Goal: Transaction & Acquisition: Purchase product/service

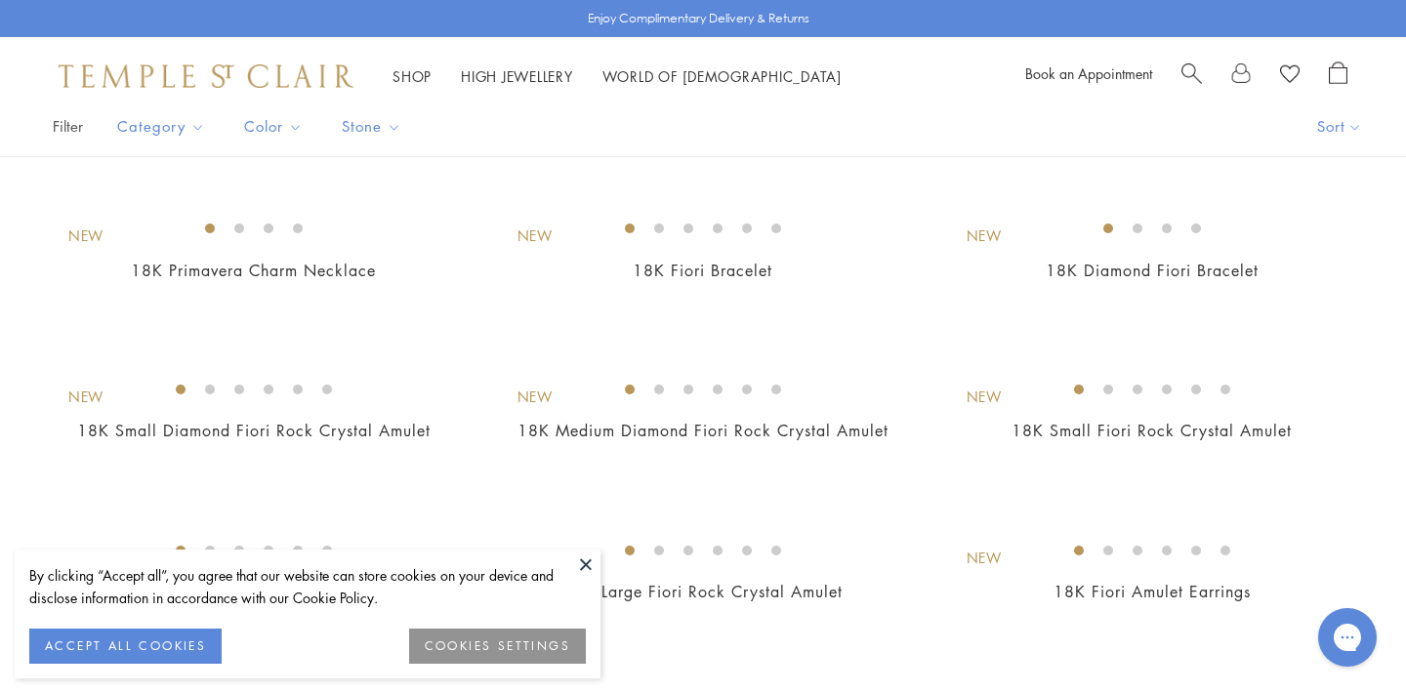
scroll to position [213, 0]
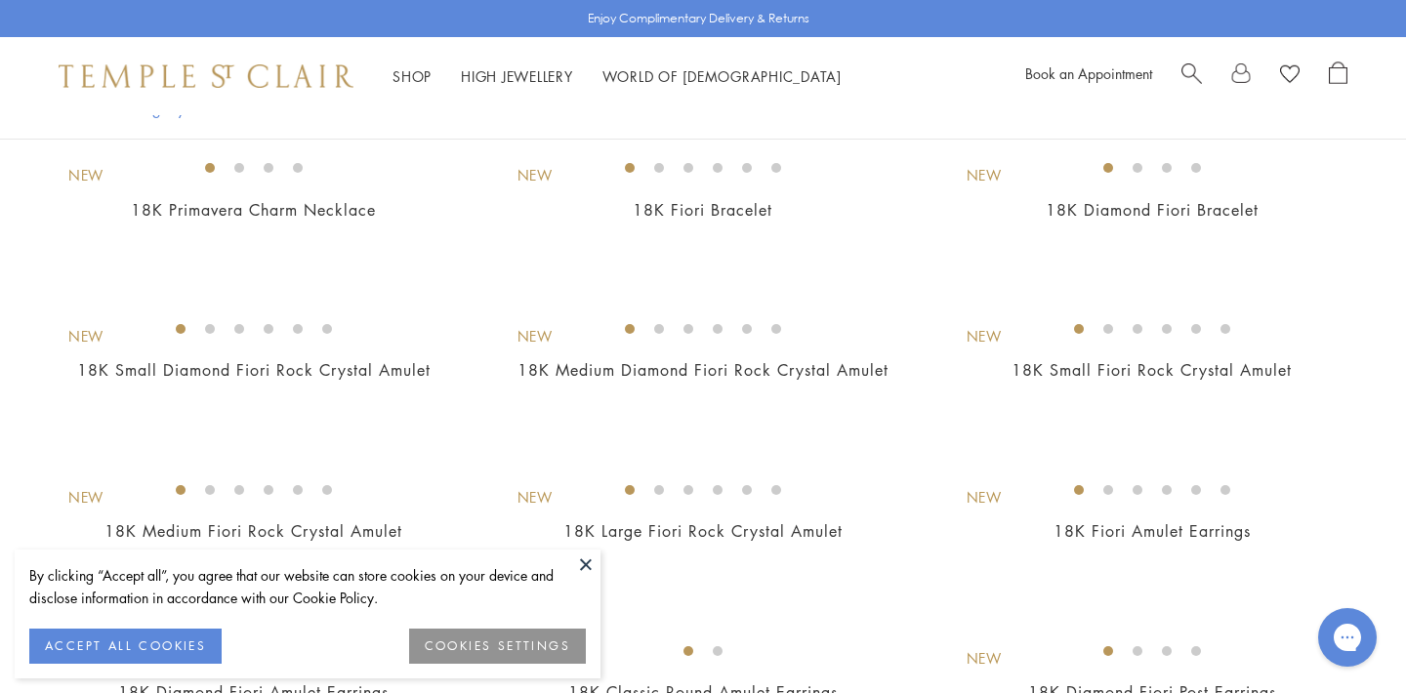
click at [587, 567] on button at bounding box center [585, 564] width 29 height 29
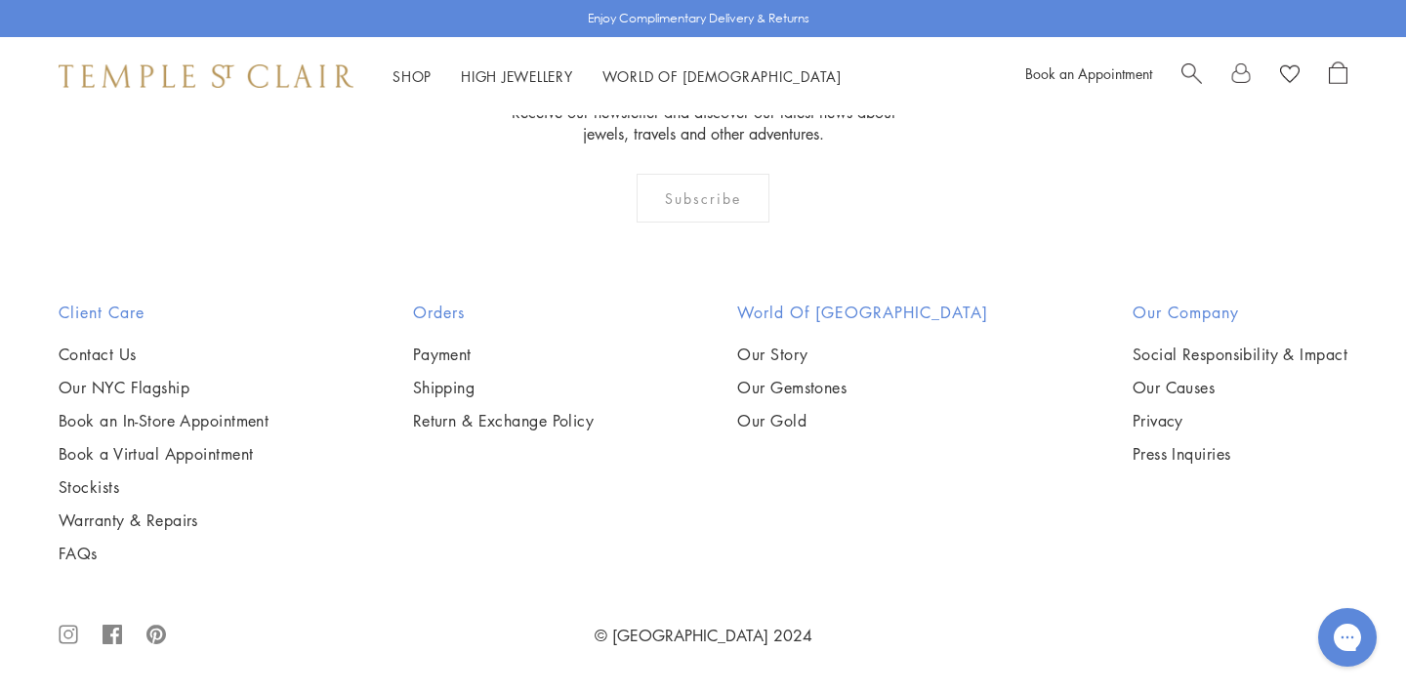
scroll to position [4006, 0]
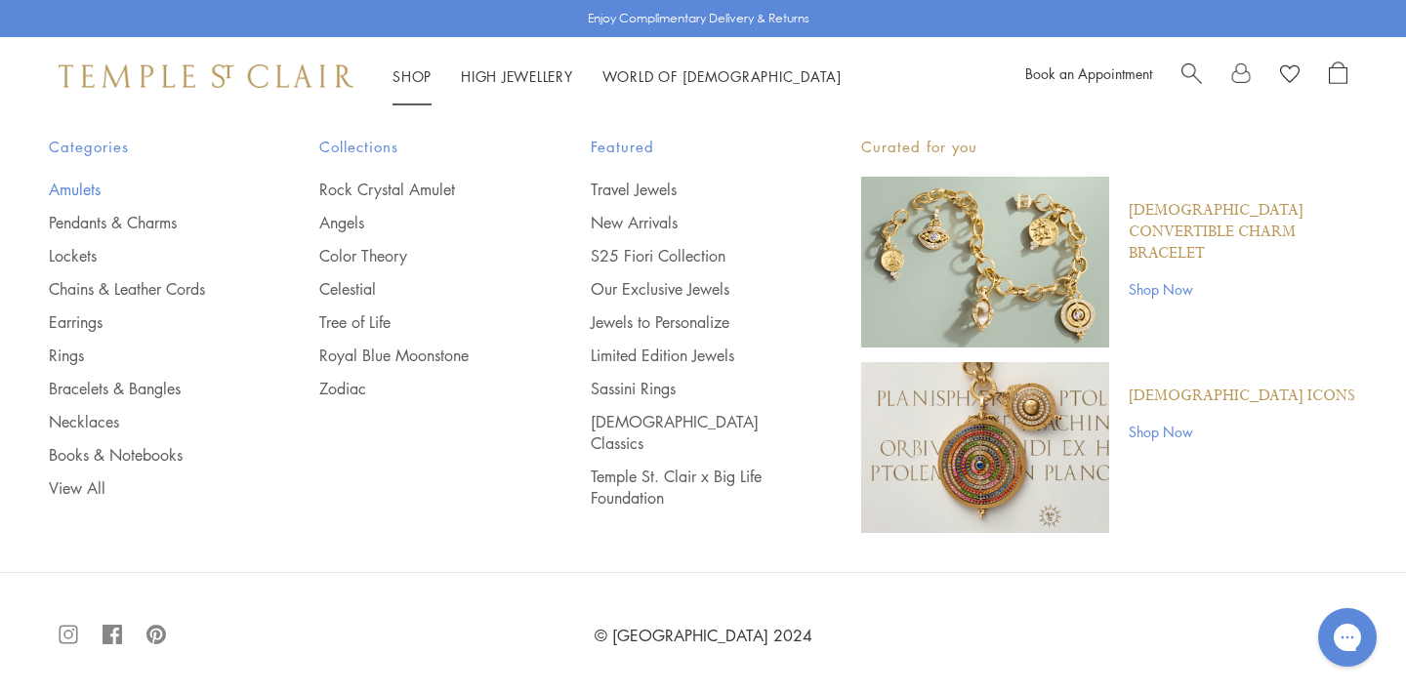
click at [72, 190] on link "Amulets" at bounding box center [145, 189] width 192 height 21
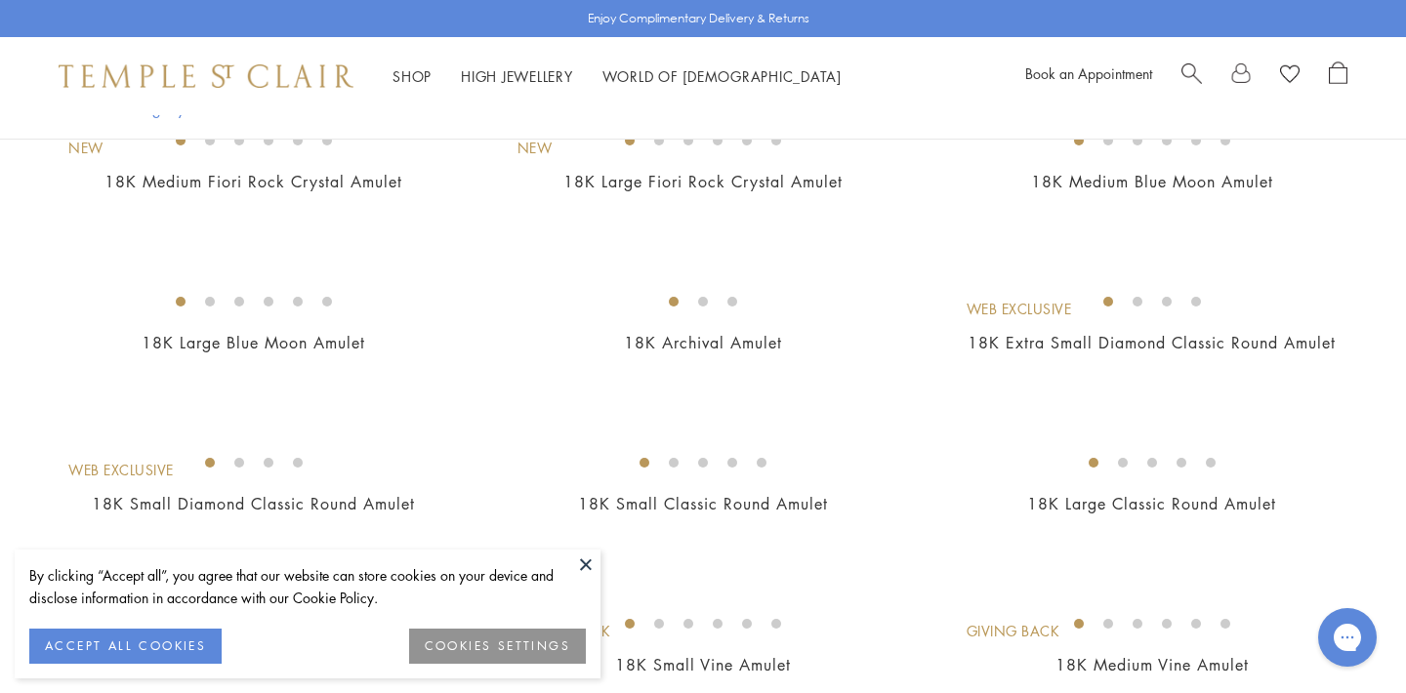
scroll to position [436, 0]
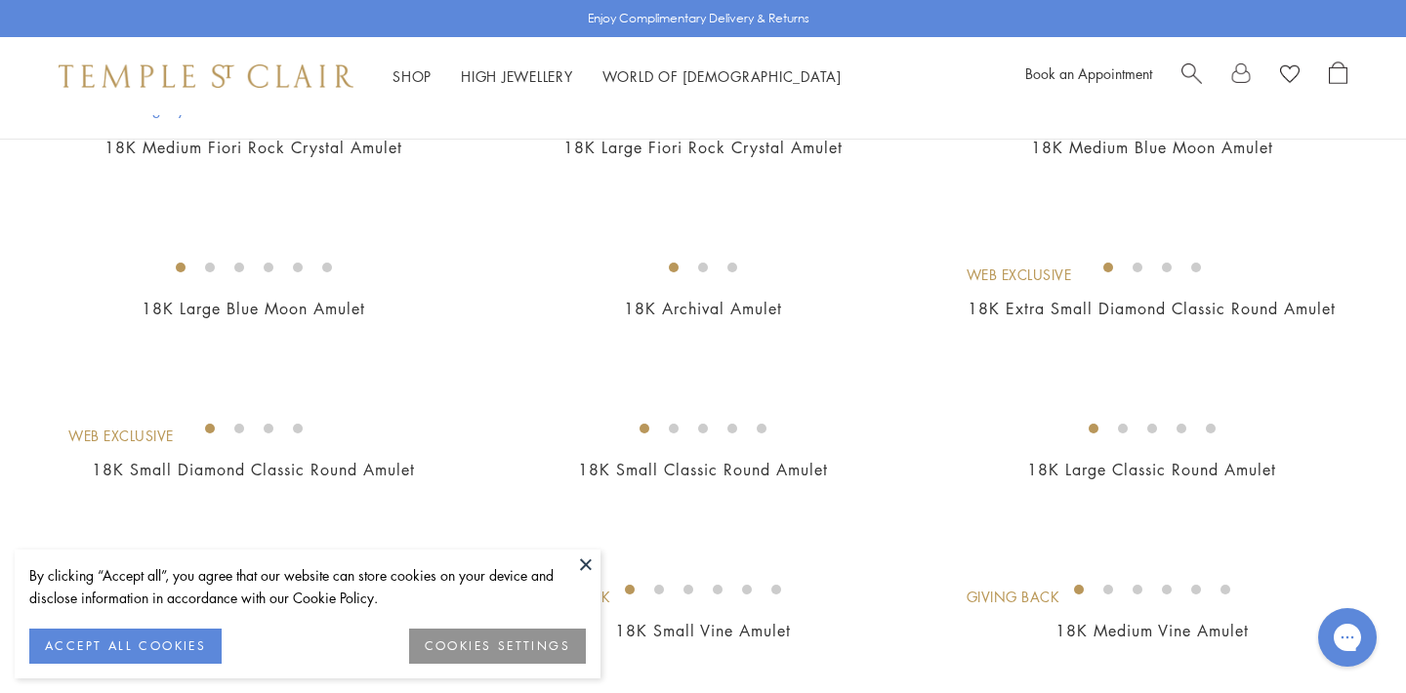
click at [129, 637] on button "ACCEPT ALL COOKIES" at bounding box center [125, 646] width 192 height 35
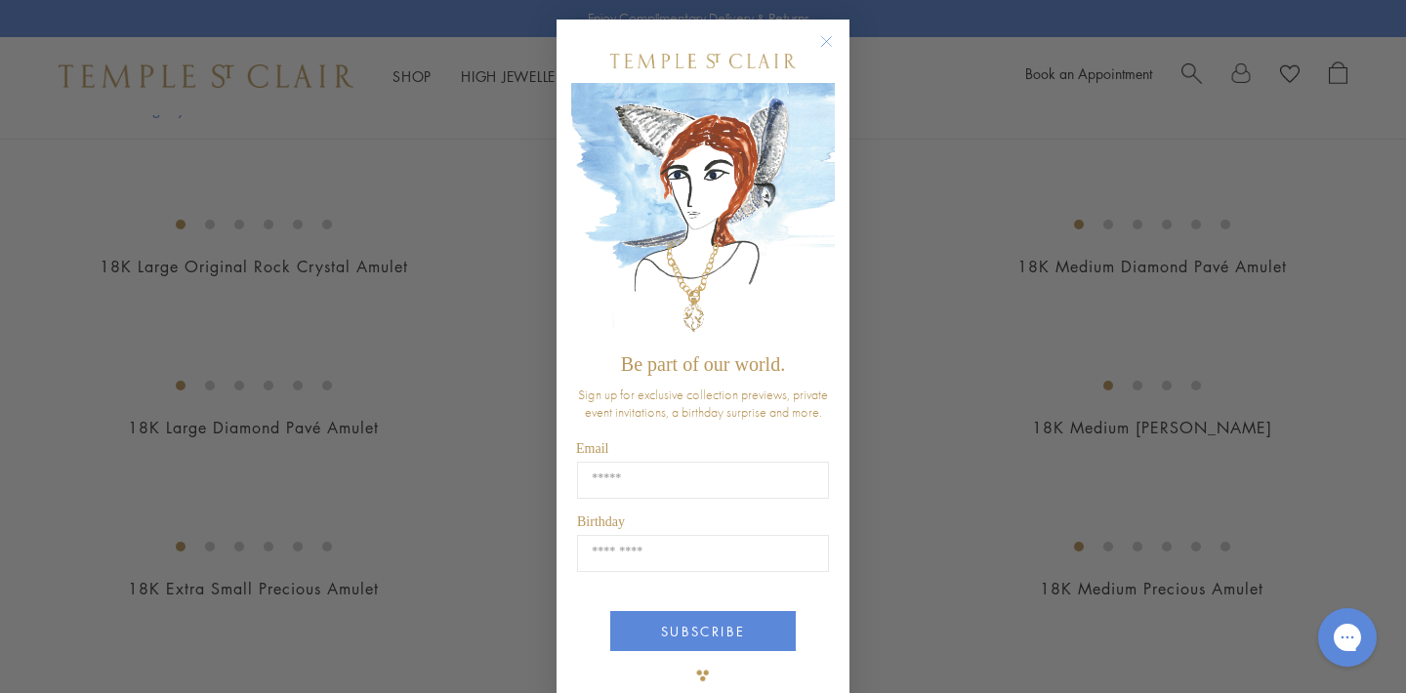
scroll to position [1933, 0]
click at [631, 479] on input "Email" at bounding box center [703, 480] width 252 height 37
type input "**********"
click at [681, 556] on input "Birthday" at bounding box center [703, 553] width 252 height 37
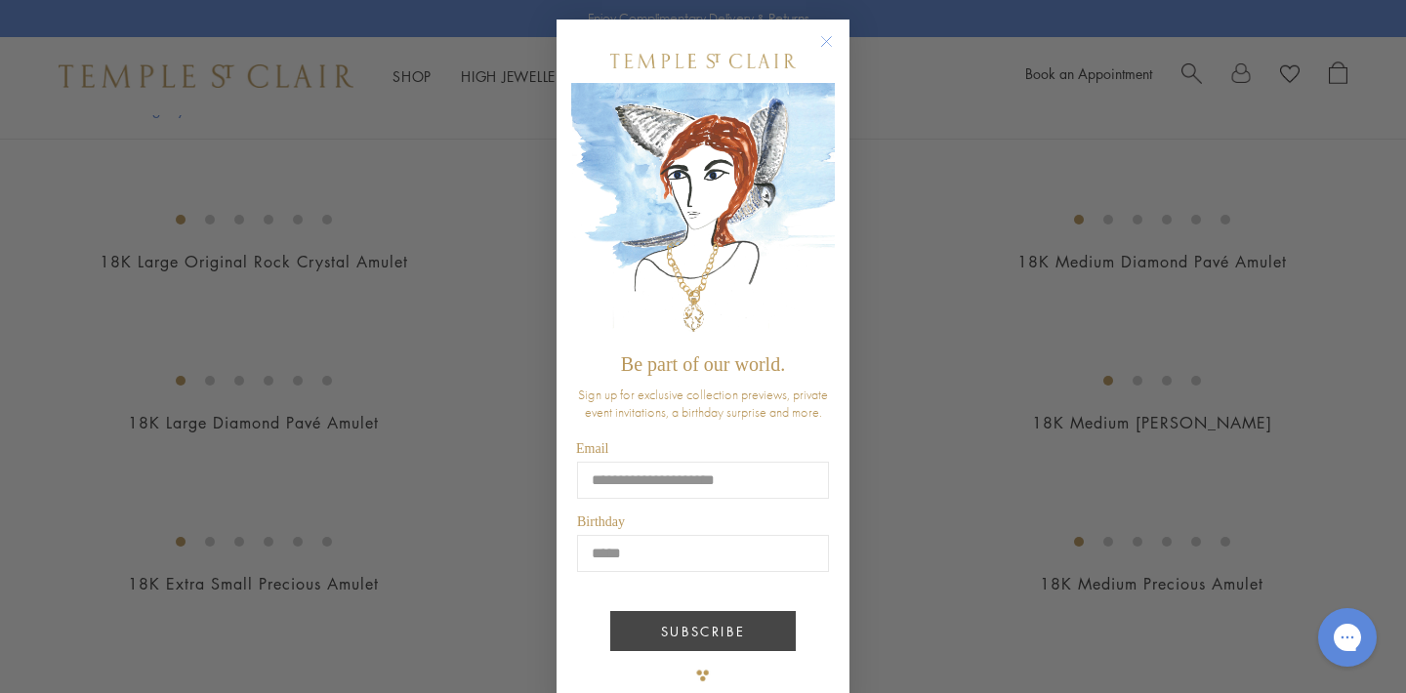
type input "*****"
click at [744, 616] on button "SUBSCRIBE" at bounding box center [703, 631] width 186 height 40
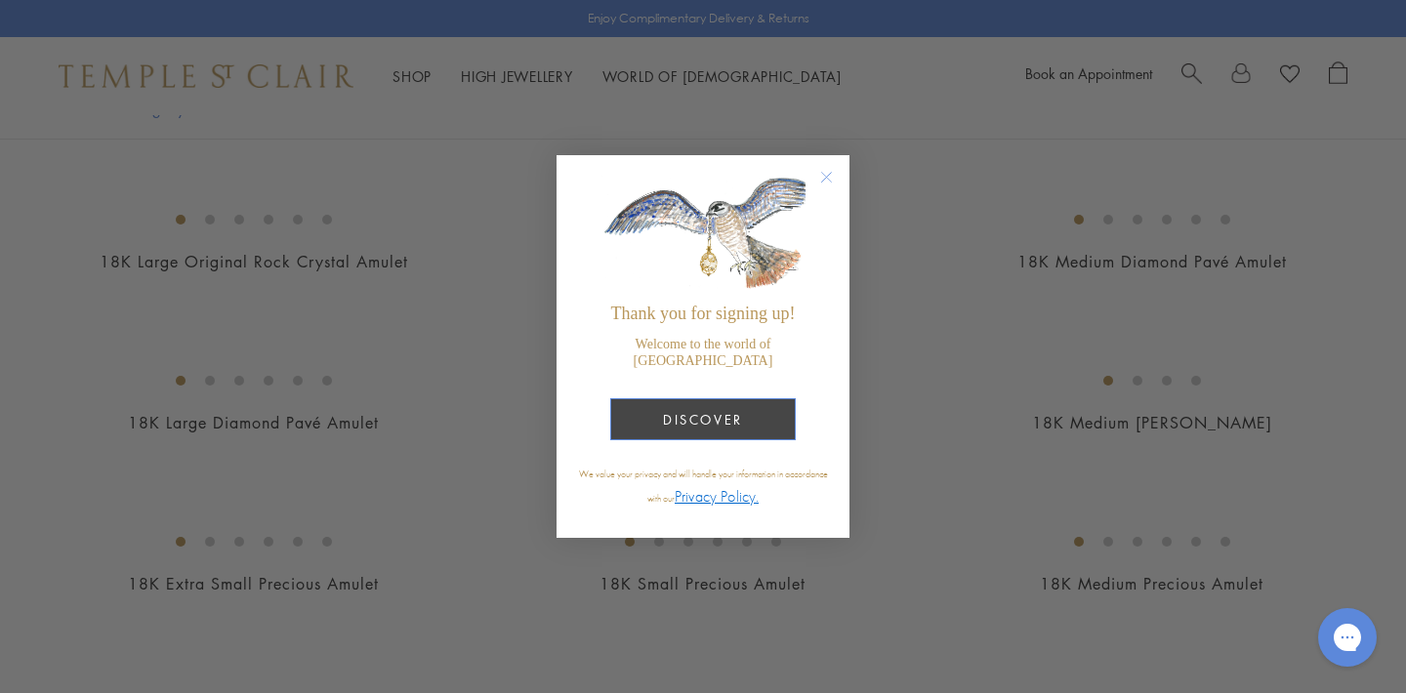
click at [718, 403] on button "DISCOVER" at bounding box center [703, 419] width 186 height 42
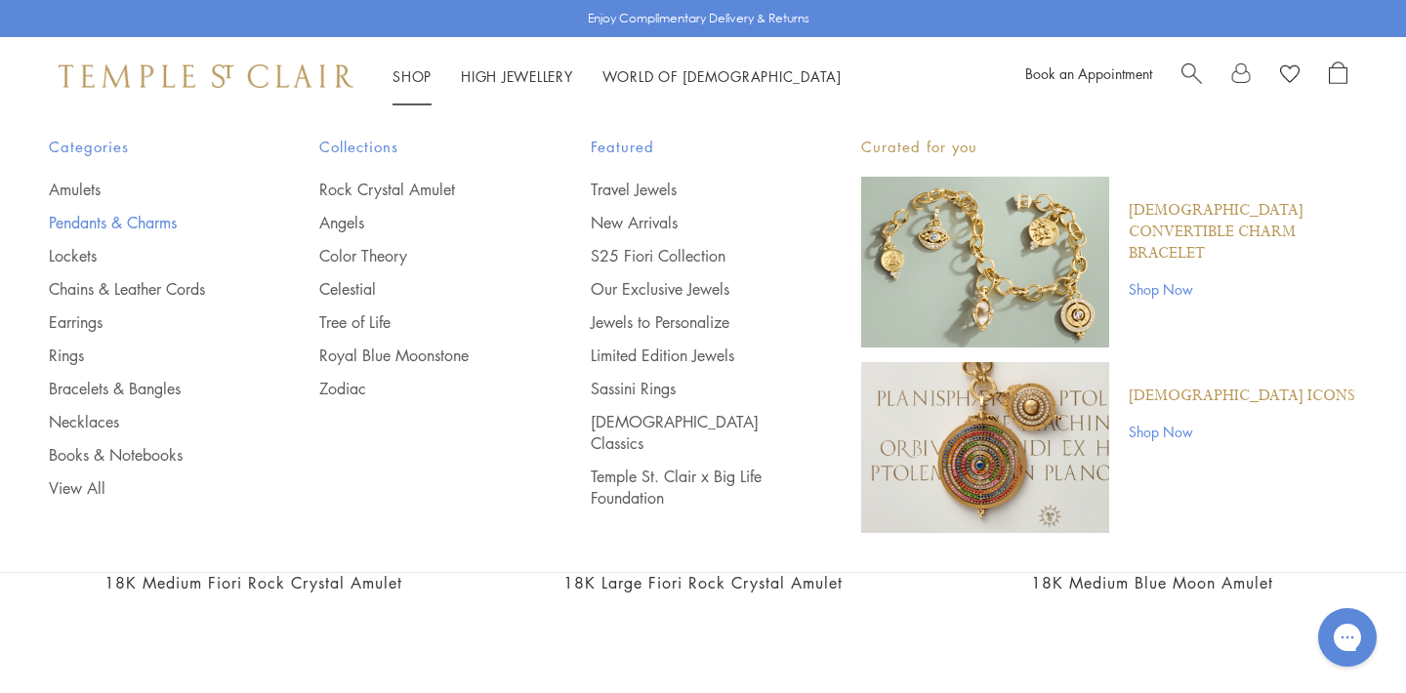
click at [86, 220] on link "Pendants & Charms" at bounding box center [145, 222] width 192 height 21
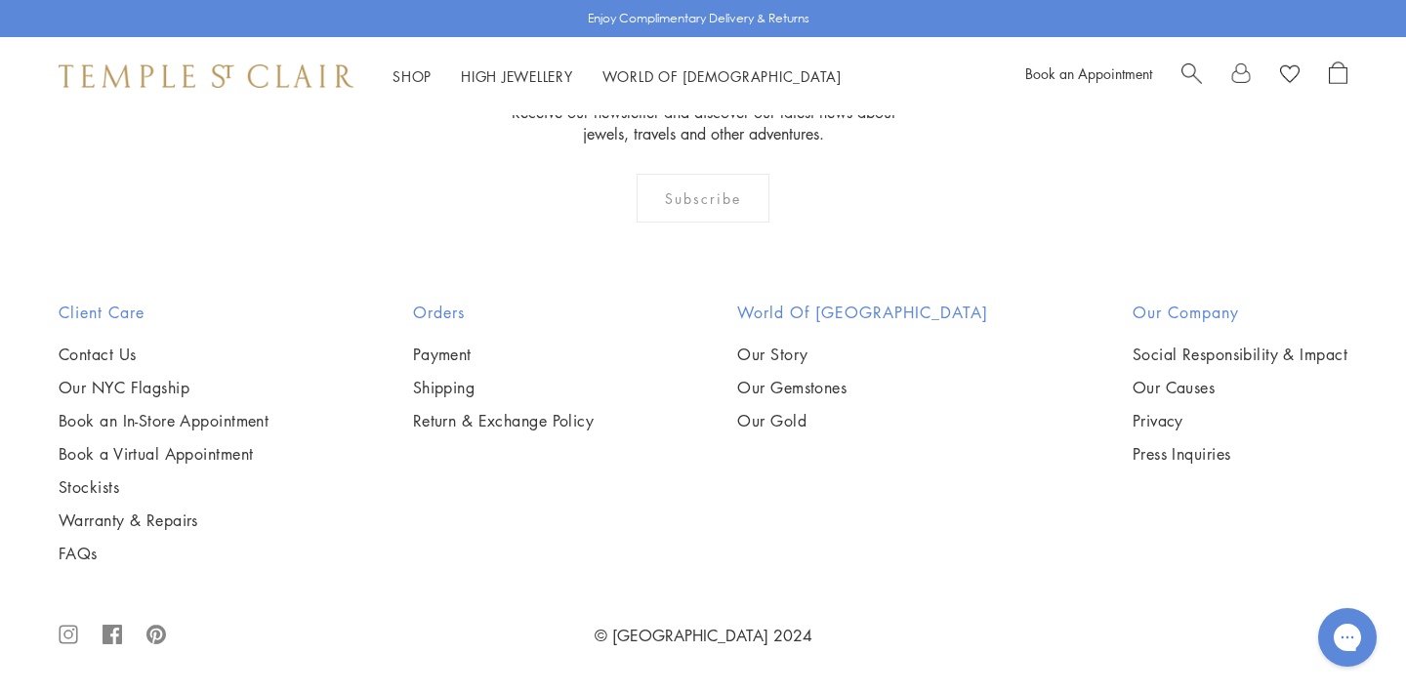
scroll to position [12531, 0]
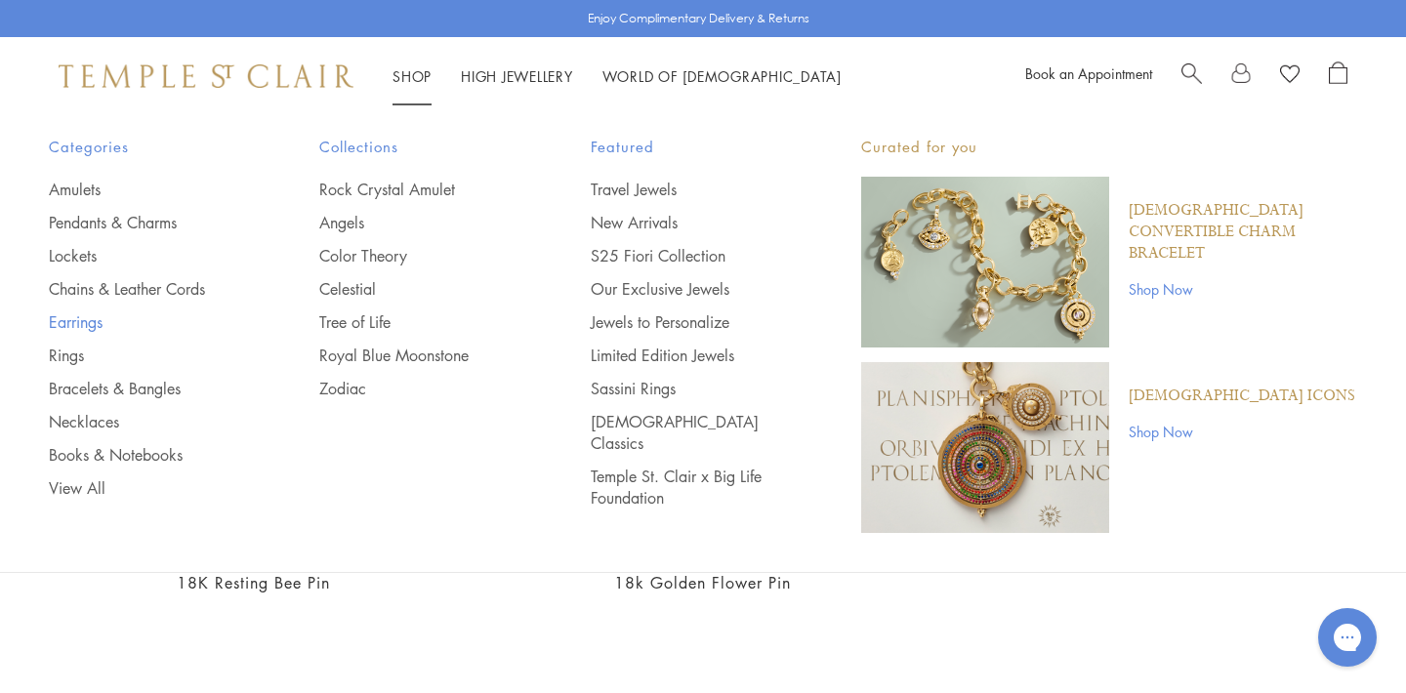
click at [68, 321] on link "Earrings" at bounding box center [145, 322] width 192 height 21
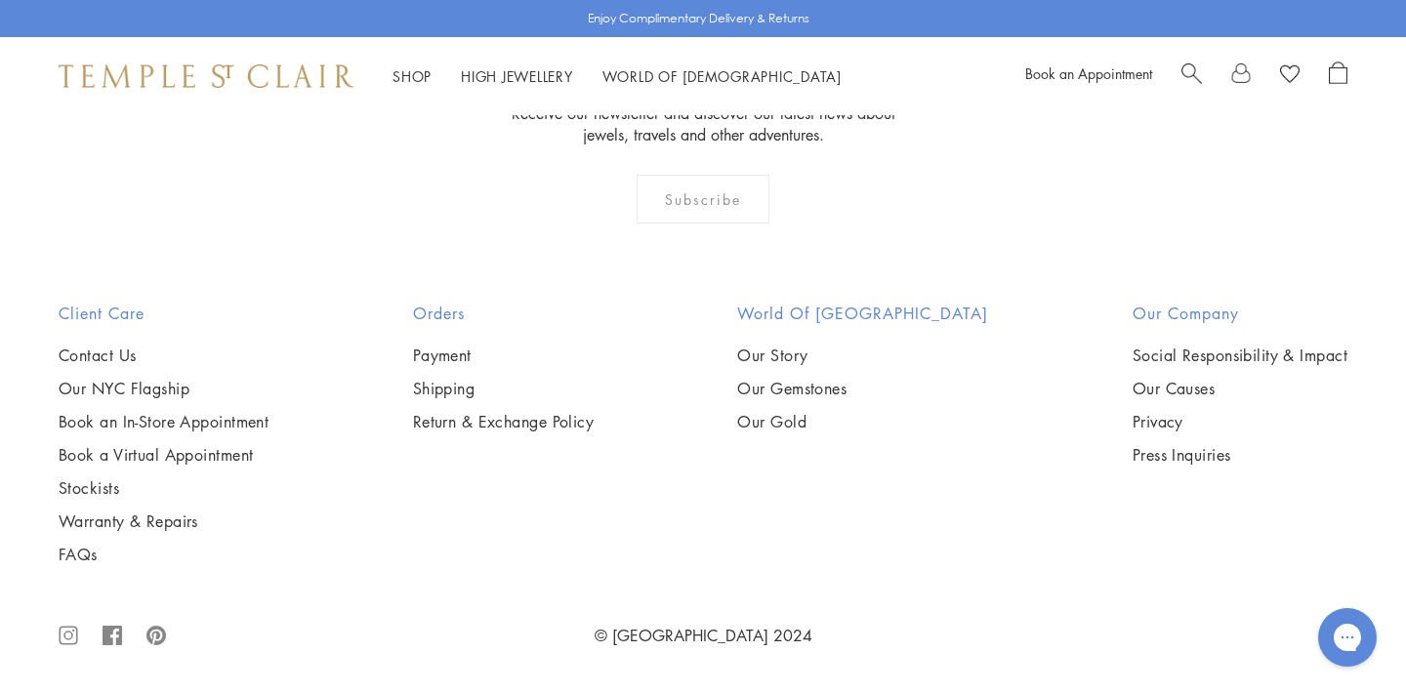
scroll to position [7823, 0]
